Goal: Check status: Check status

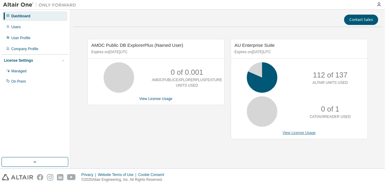
click at [292, 133] on link "View License Usage" at bounding box center [298, 133] width 33 height 4
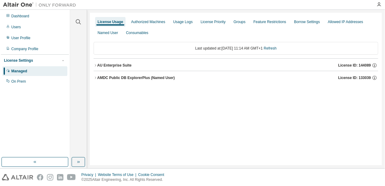
click at [116, 64] on div "AU Enterprise Suite" at bounding box center [114, 65] width 34 height 5
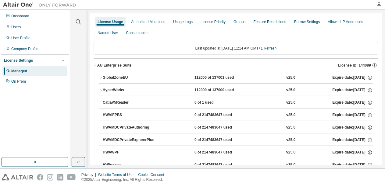
click at [115, 76] on div "GlobalZoneEU" at bounding box center [130, 77] width 55 height 5
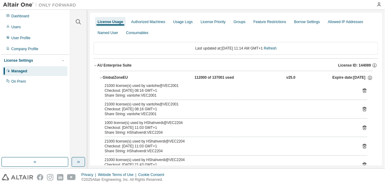
click at [78, 162] on icon "button" at bounding box center [77, 162] width 1 height 2
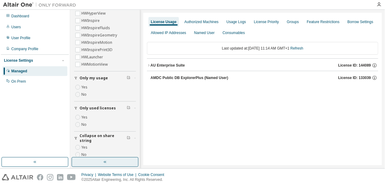
scroll to position [27, 0]
click at [165, 66] on div "AU Enterprise Suite" at bounding box center [168, 65] width 34 height 5
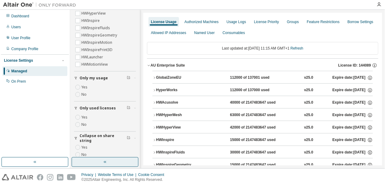
click at [164, 79] on div "GlobalZoneEU" at bounding box center [183, 77] width 55 height 5
